Goal: Obtain resource: Download file/media

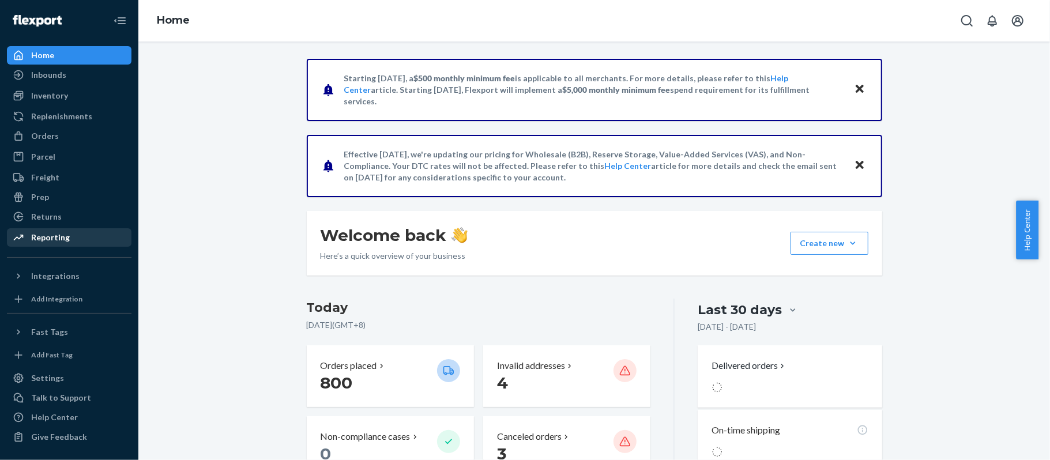
click at [99, 231] on div "Reporting" at bounding box center [69, 237] width 122 height 16
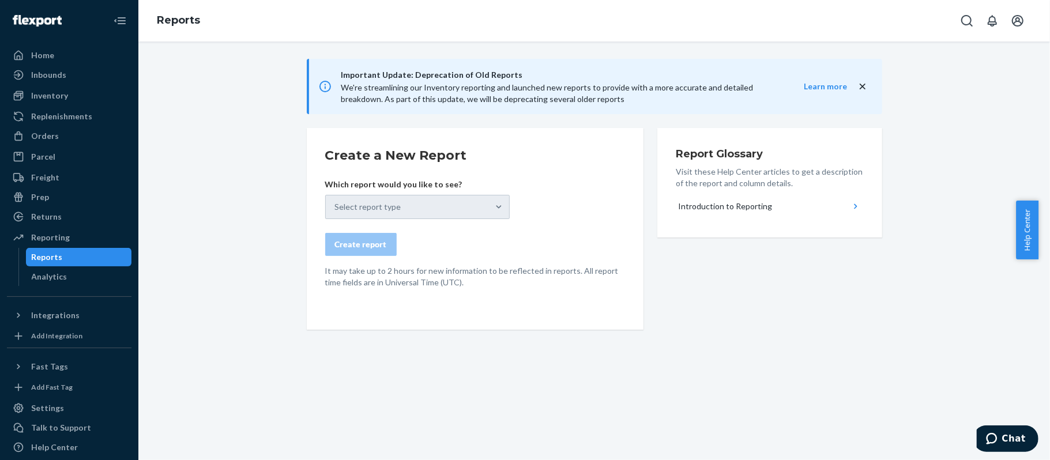
click at [353, 209] on div "Select report type" at bounding box center [417, 207] width 185 height 24
click at [441, 216] on div "Select report type" at bounding box center [417, 207] width 185 height 24
click at [383, 211] on div "Select report type" at bounding box center [417, 207] width 185 height 24
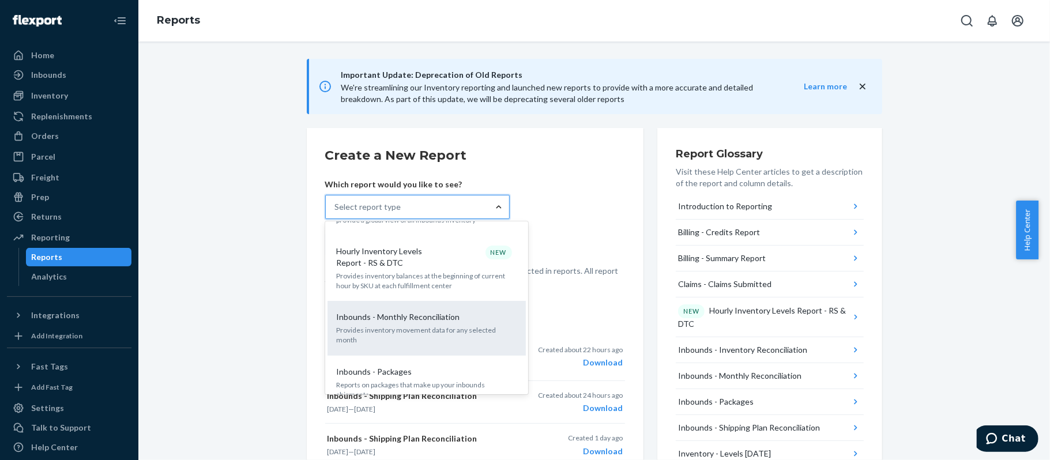
scroll to position [307, 0]
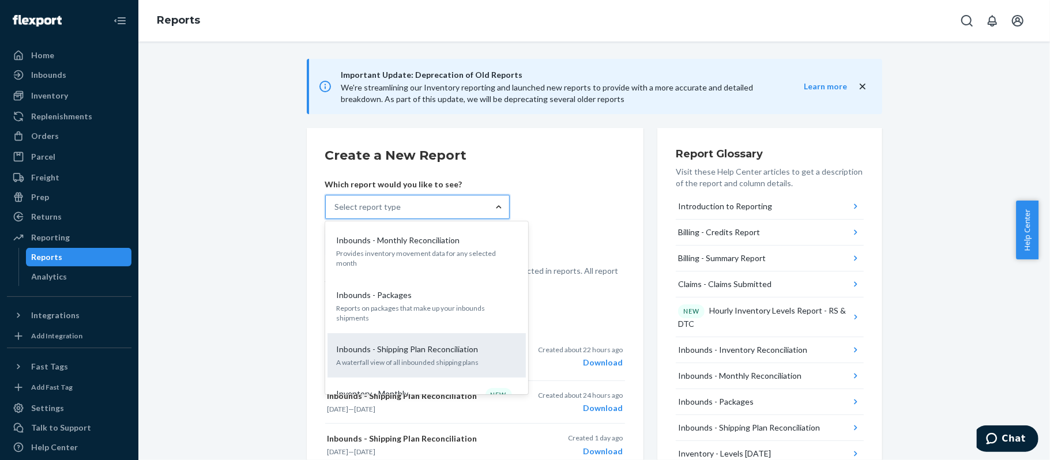
click at [448, 344] on p "Inbounds - Shipping Plan Reconciliation" at bounding box center [408, 350] width 142 height 12
click at [336, 213] on input "option Inbounds - Shipping Plan Reconciliation focused, 9 of 30. 30 results ava…" at bounding box center [335, 207] width 1 height 12
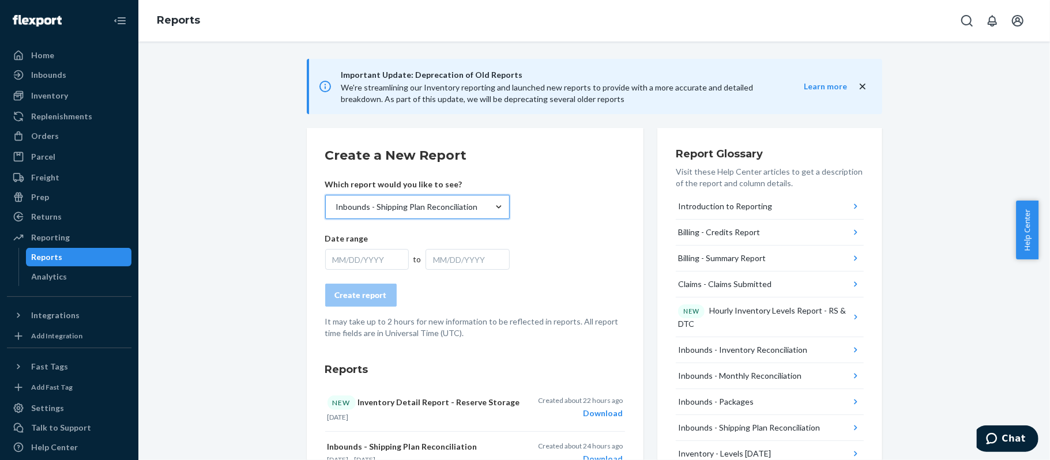
click at [427, 254] on div "MM/DD/YYYY" at bounding box center [468, 259] width 84 height 21
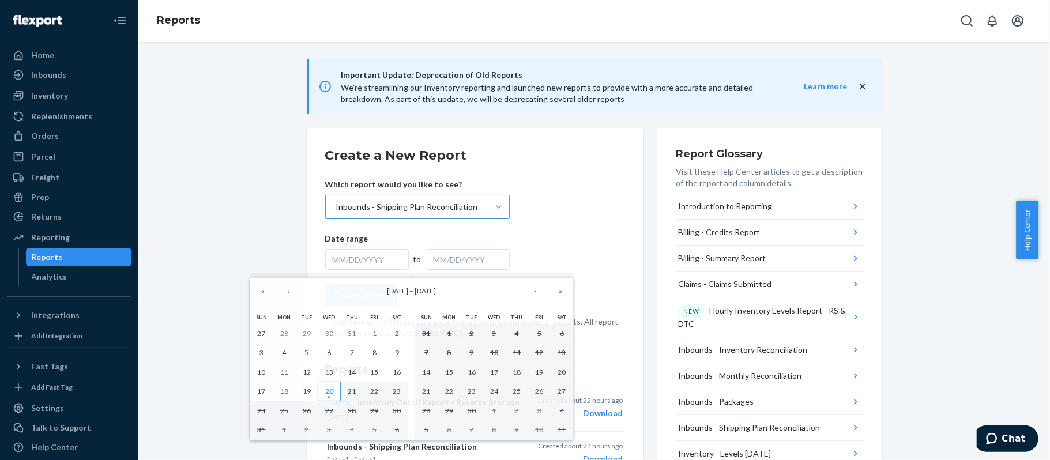
click at [330, 392] on abbr "20" at bounding box center [329, 391] width 8 height 9
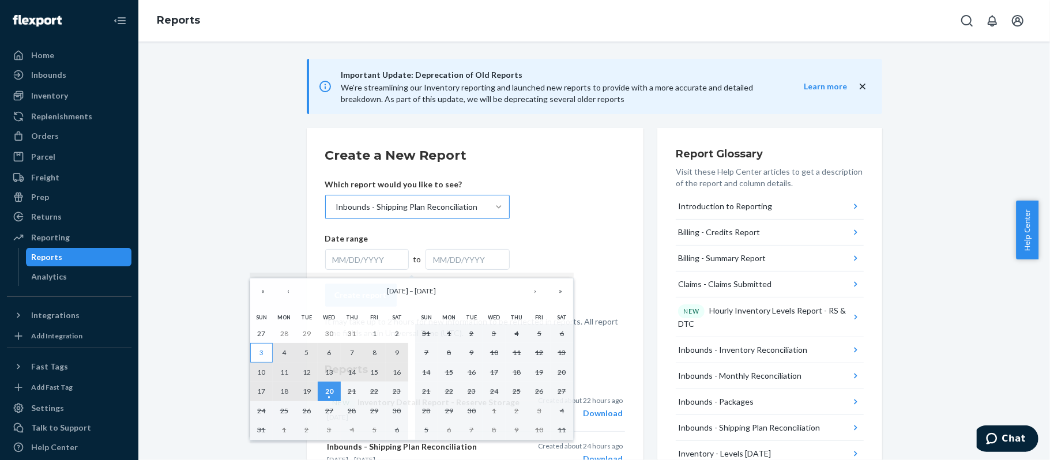
click at [261, 359] on button "3" at bounding box center [261, 353] width 22 height 20
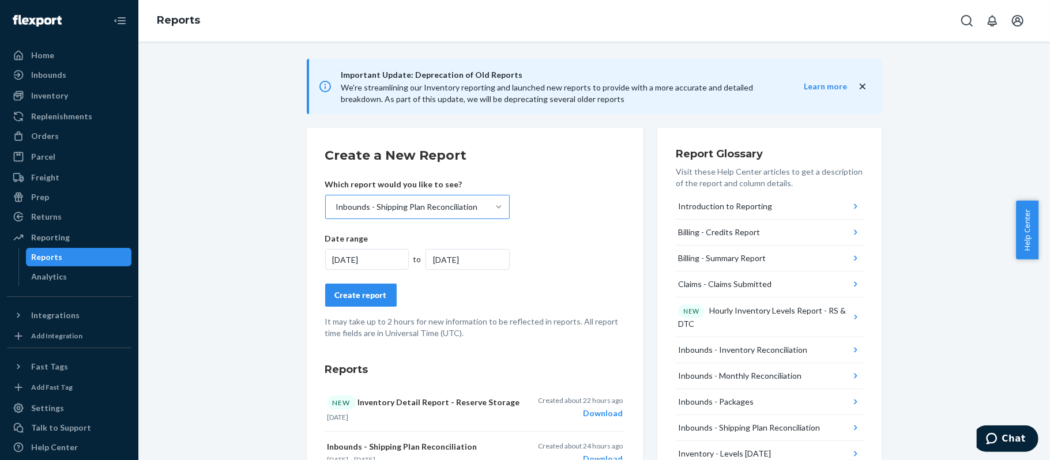
click at [374, 298] on div "Create report" at bounding box center [361, 295] width 52 height 12
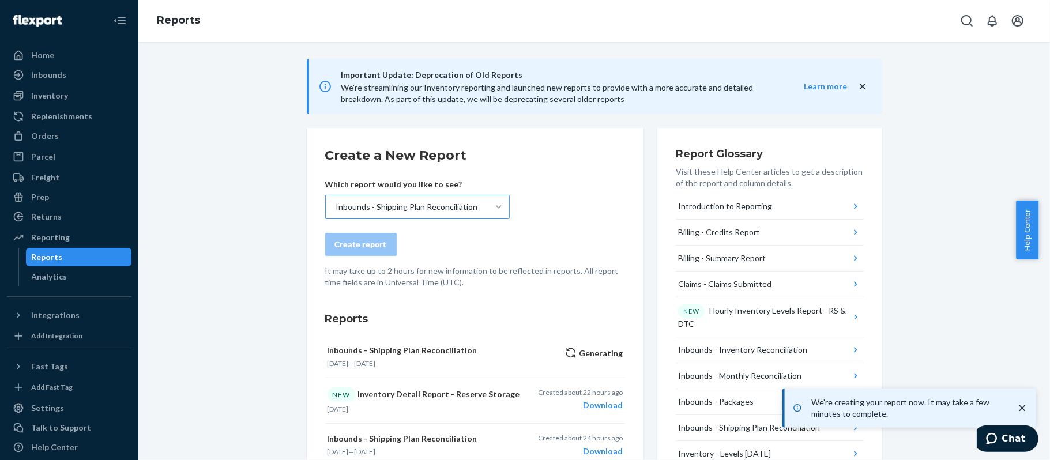
scroll to position [77, 0]
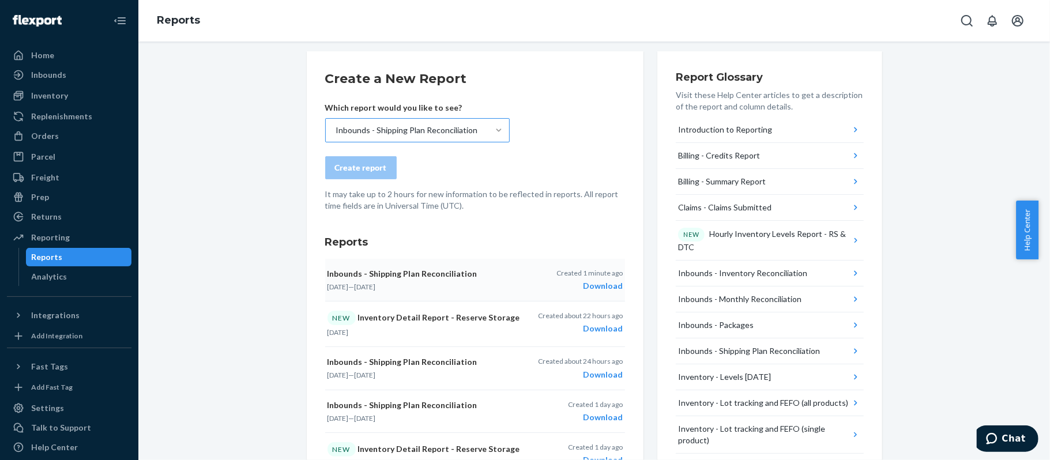
click at [585, 283] on div "Download" at bounding box center [589, 286] width 66 height 12
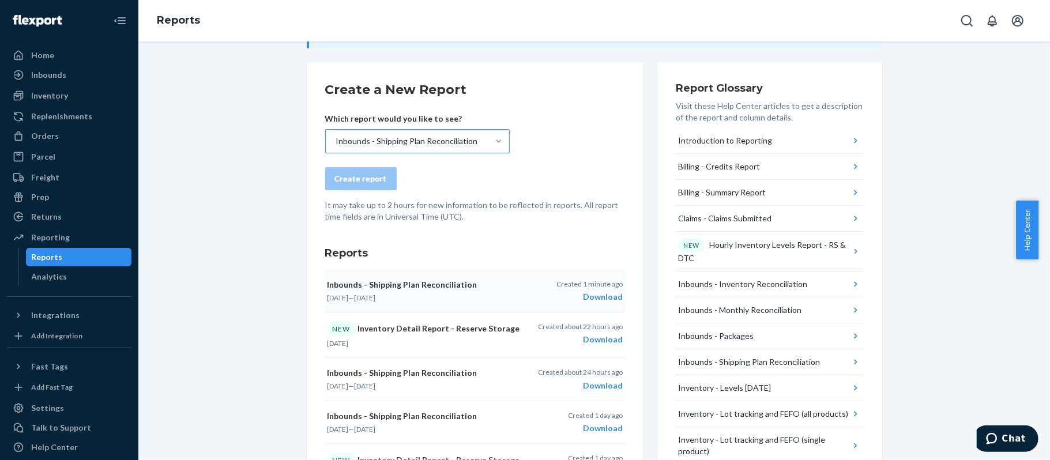
scroll to position [153, 0]
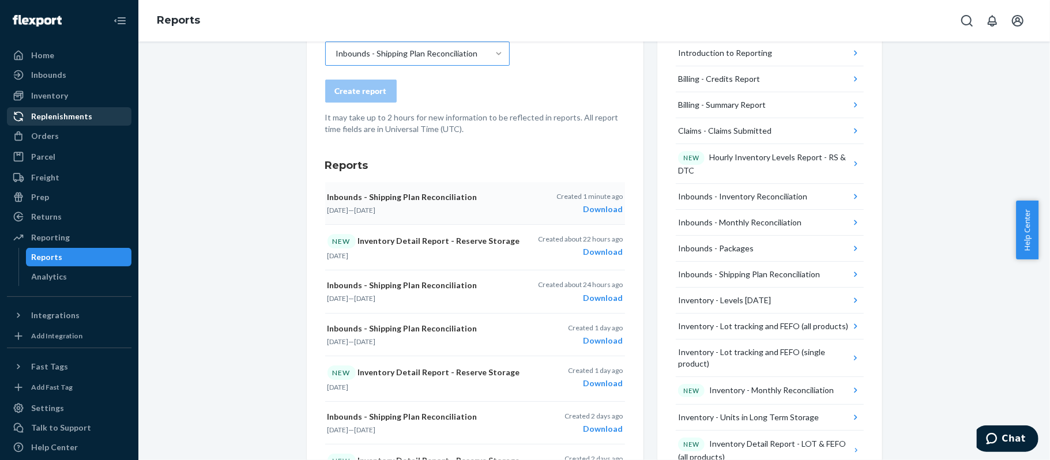
click at [84, 114] on div "Replenishments" at bounding box center [61, 117] width 61 height 12
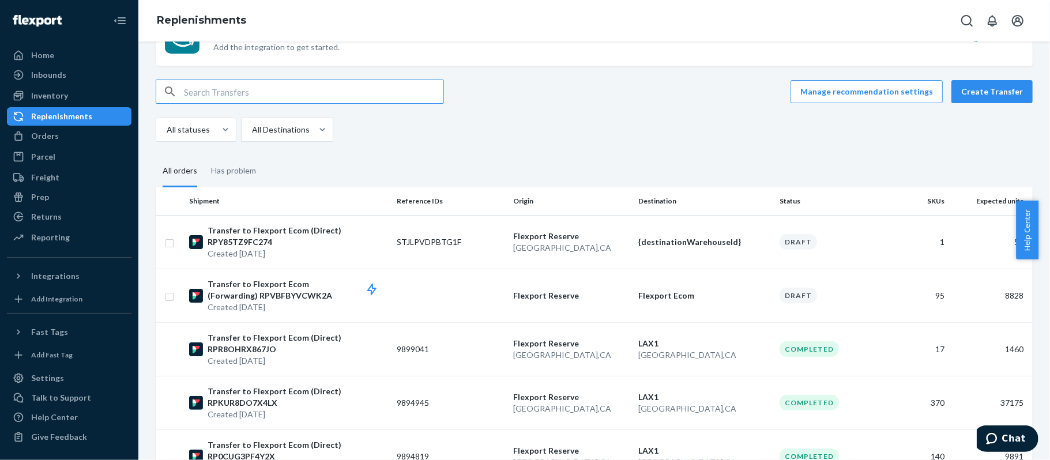
scroll to position [77, 0]
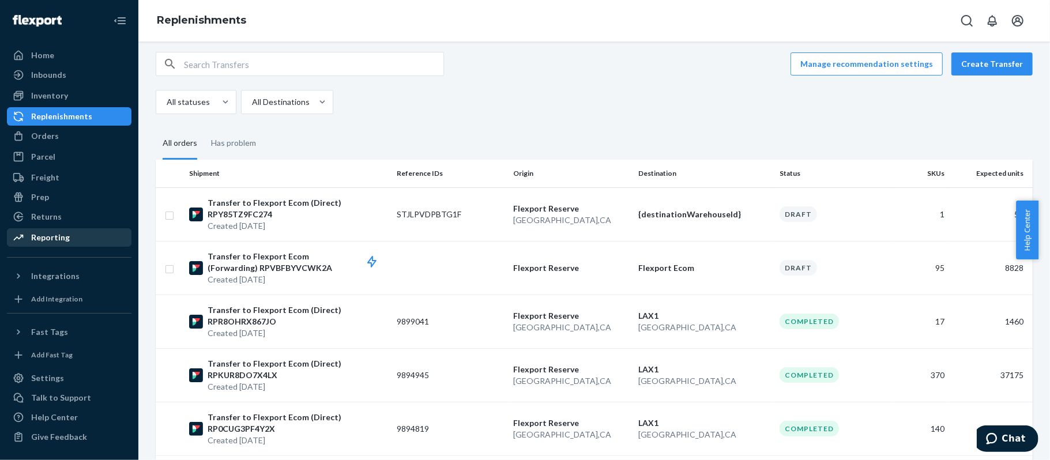
click at [62, 236] on div "Reporting" at bounding box center [50, 238] width 39 height 12
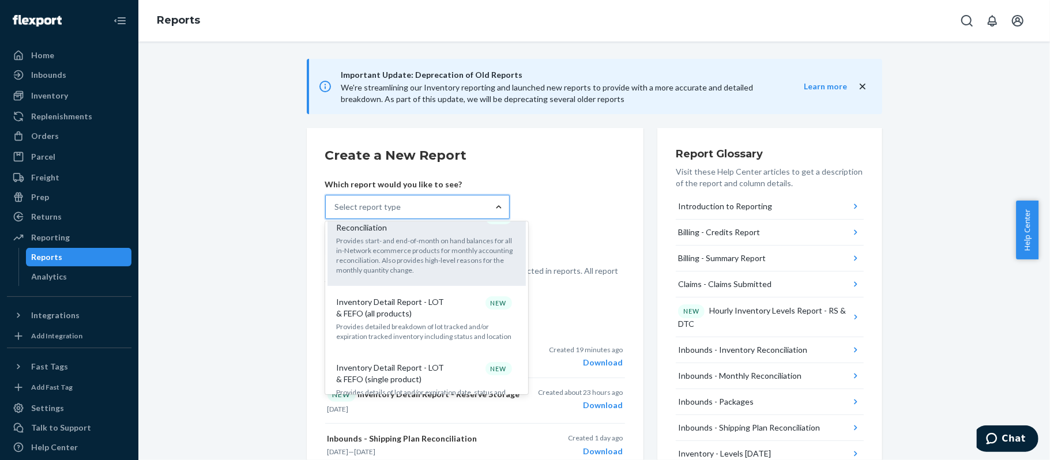
scroll to position [615, 0]
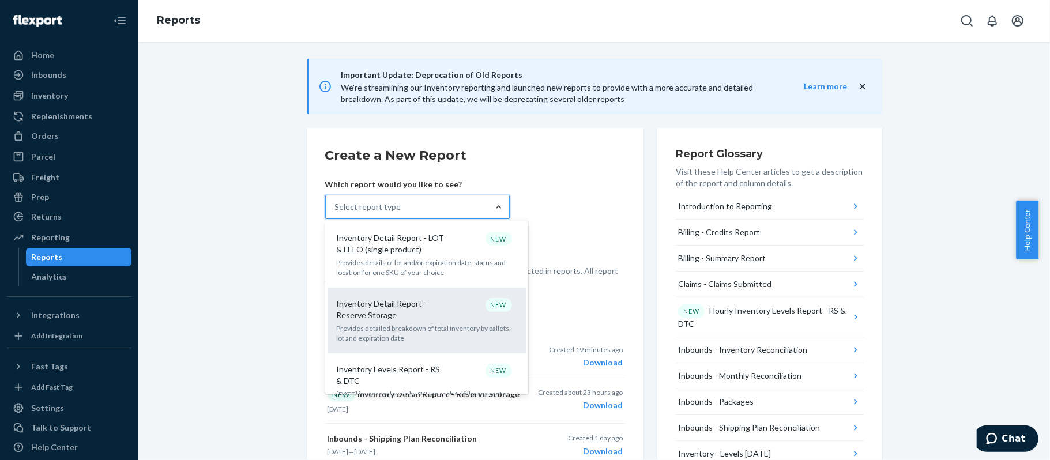
click at [417, 323] on p "Provides detailed breakdown of total inventory by pallets, lot and expiration d…" at bounding box center [427, 333] width 180 height 20
click at [336, 213] on input "option Inventory Detail Report - Reserve Storage focused, 13 of 30. 30 results …" at bounding box center [335, 207] width 1 height 12
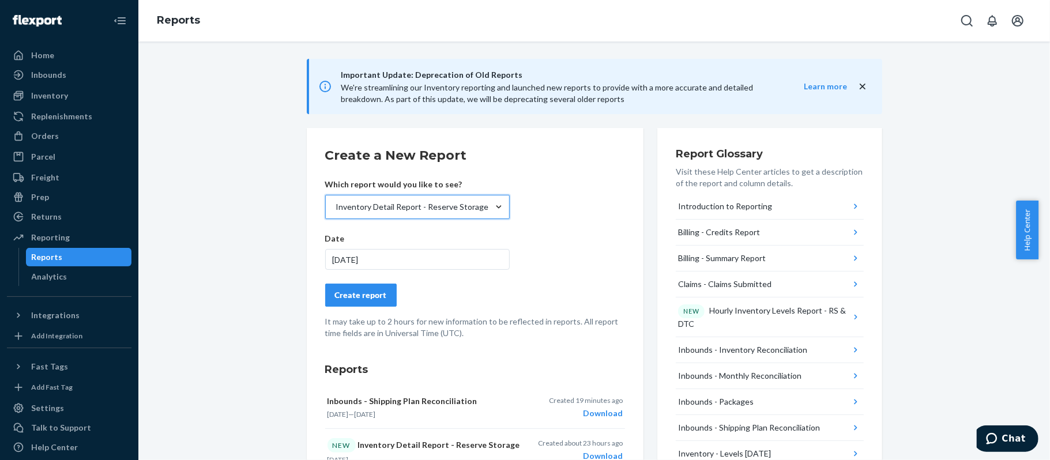
click at [359, 288] on button "Create report" at bounding box center [360, 295] width 71 height 23
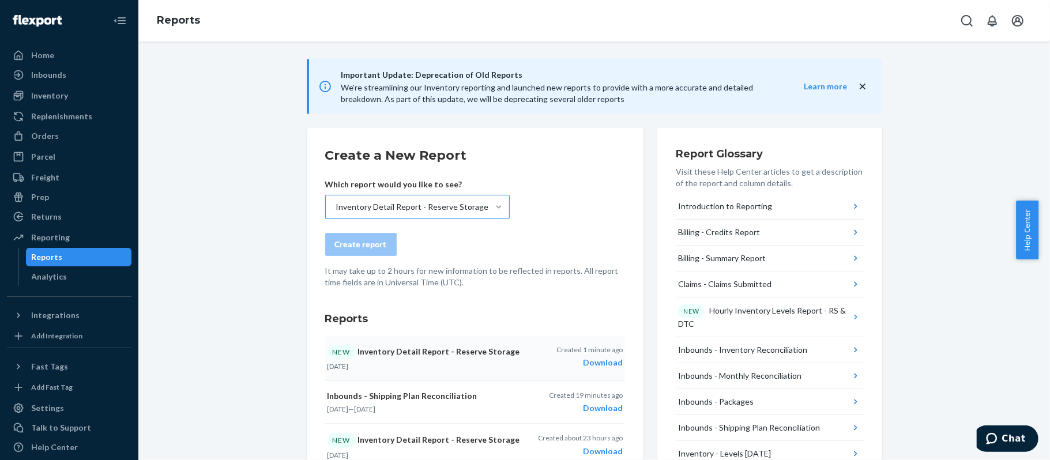
click at [584, 369] on button "NEW Inventory Detail Report - Reserve Storage Aug 18, 2025 Created 1 minute ago…" at bounding box center [475, 359] width 300 height 46
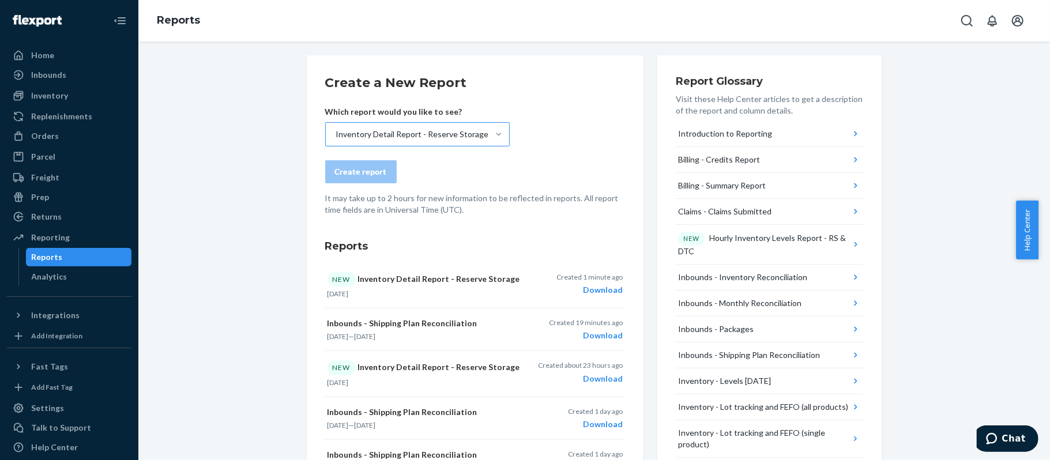
scroll to position [0, 0]
